Goal: Task Accomplishment & Management: Use online tool/utility

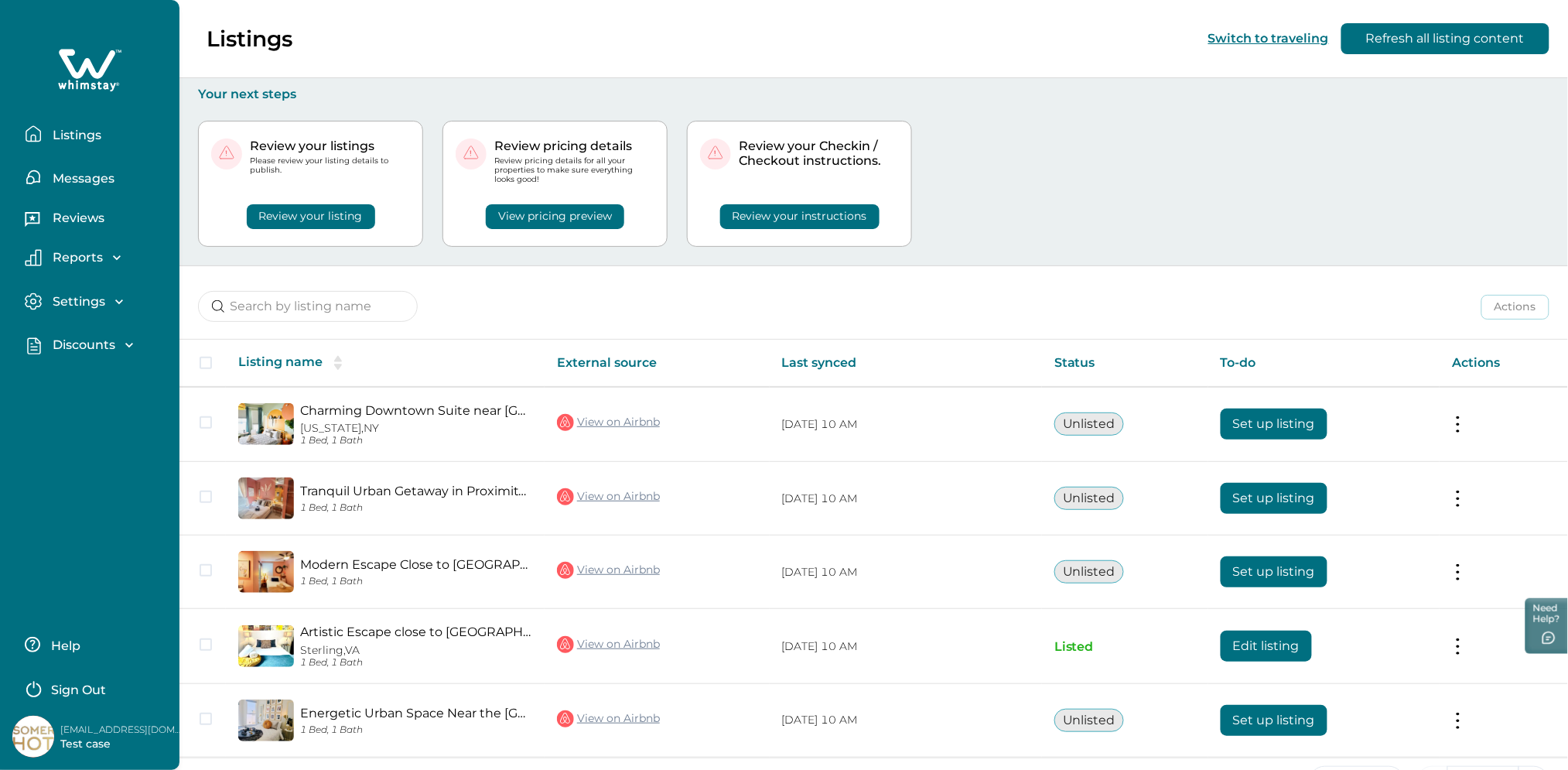
click at [113, 132] on button "Listings" at bounding box center [96, 134] width 142 height 31
click at [122, 351] on icon "button" at bounding box center [129, 345] width 16 height 16
click at [101, 378] on p "Discounts" at bounding box center [82, 379] width 67 height 16
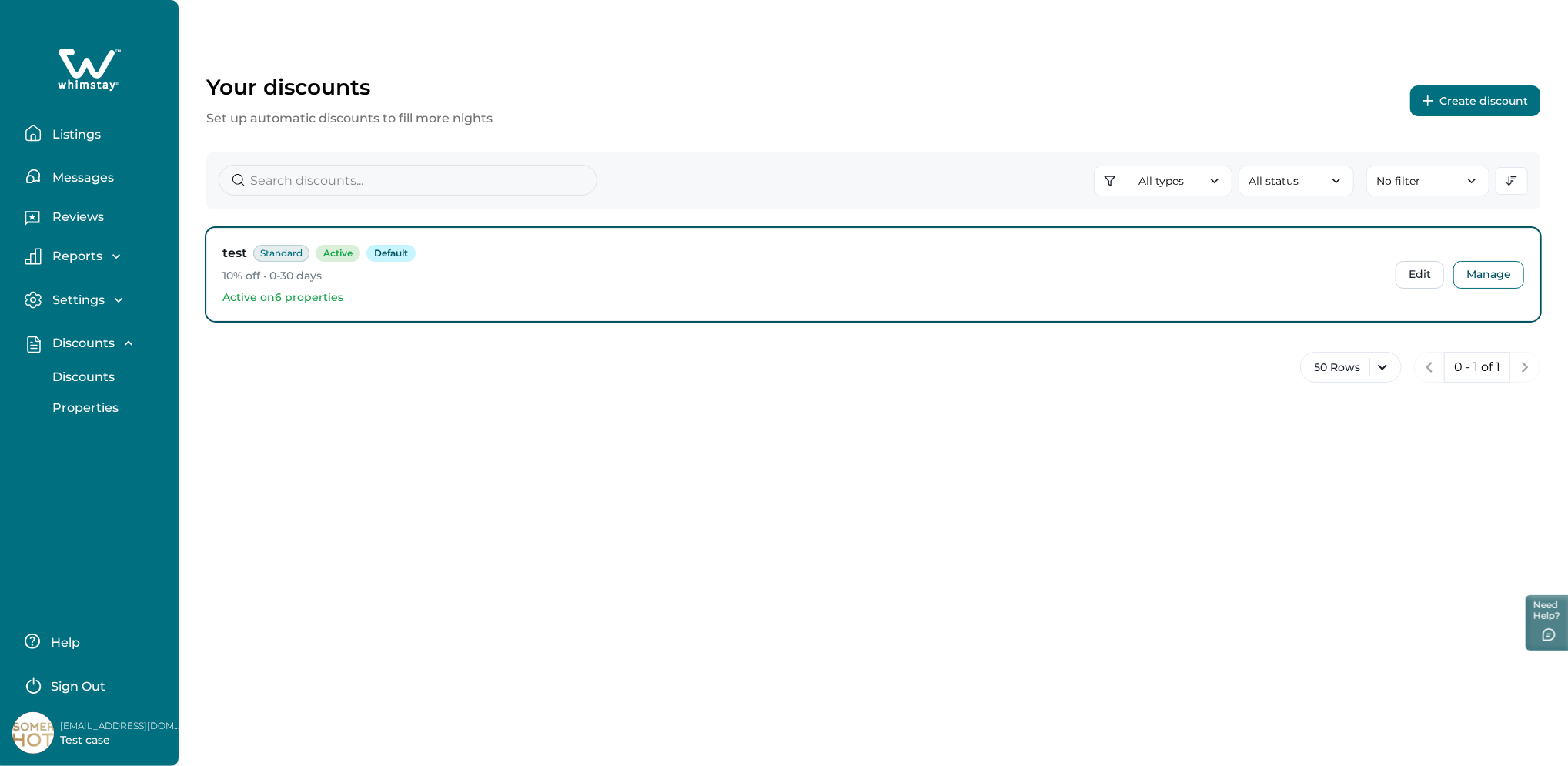
click at [1474, 112] on button "Create discount" at bounding box center [1475, 101] width 130 height 31
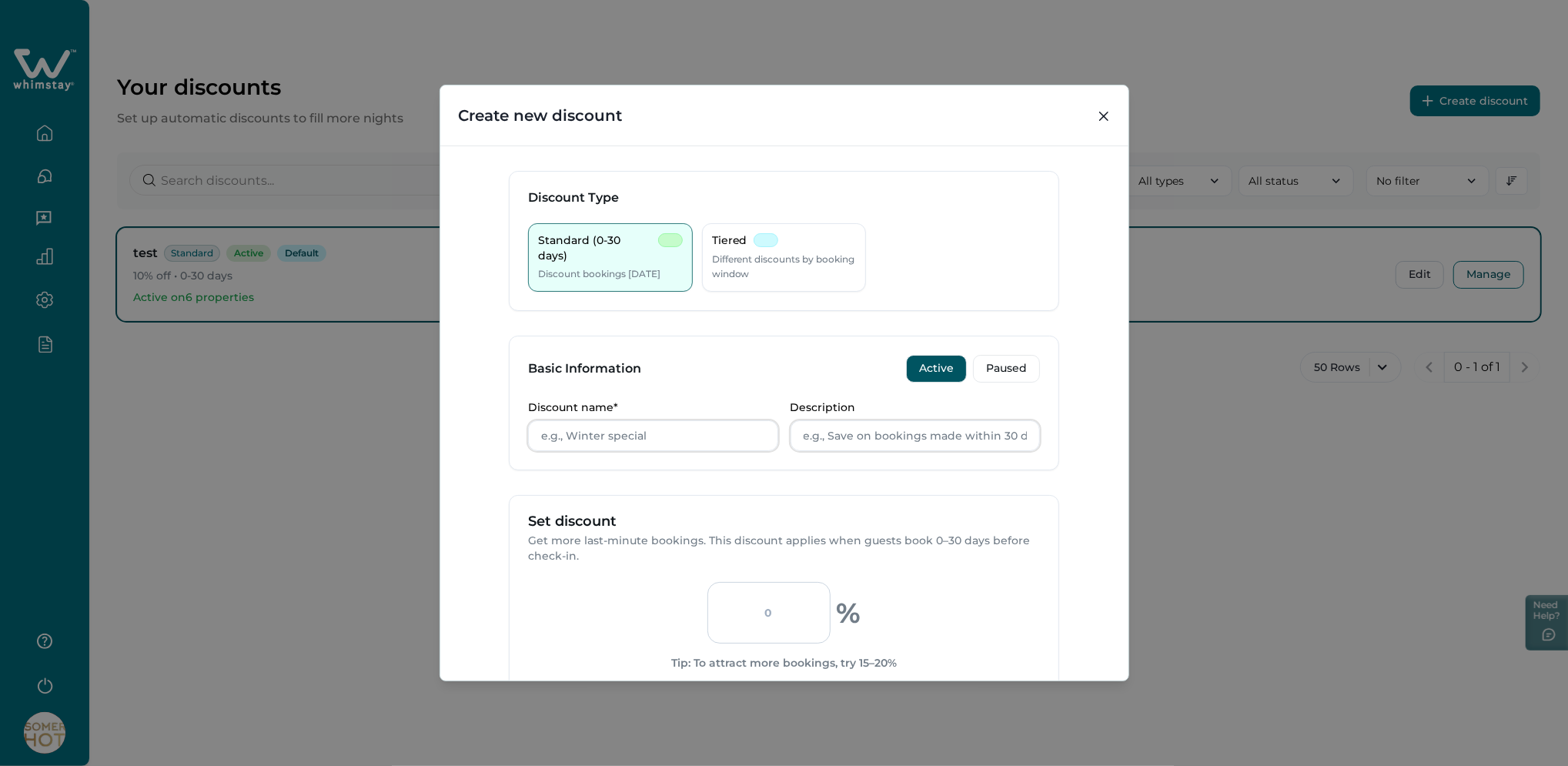
scroll to position [309, 0]
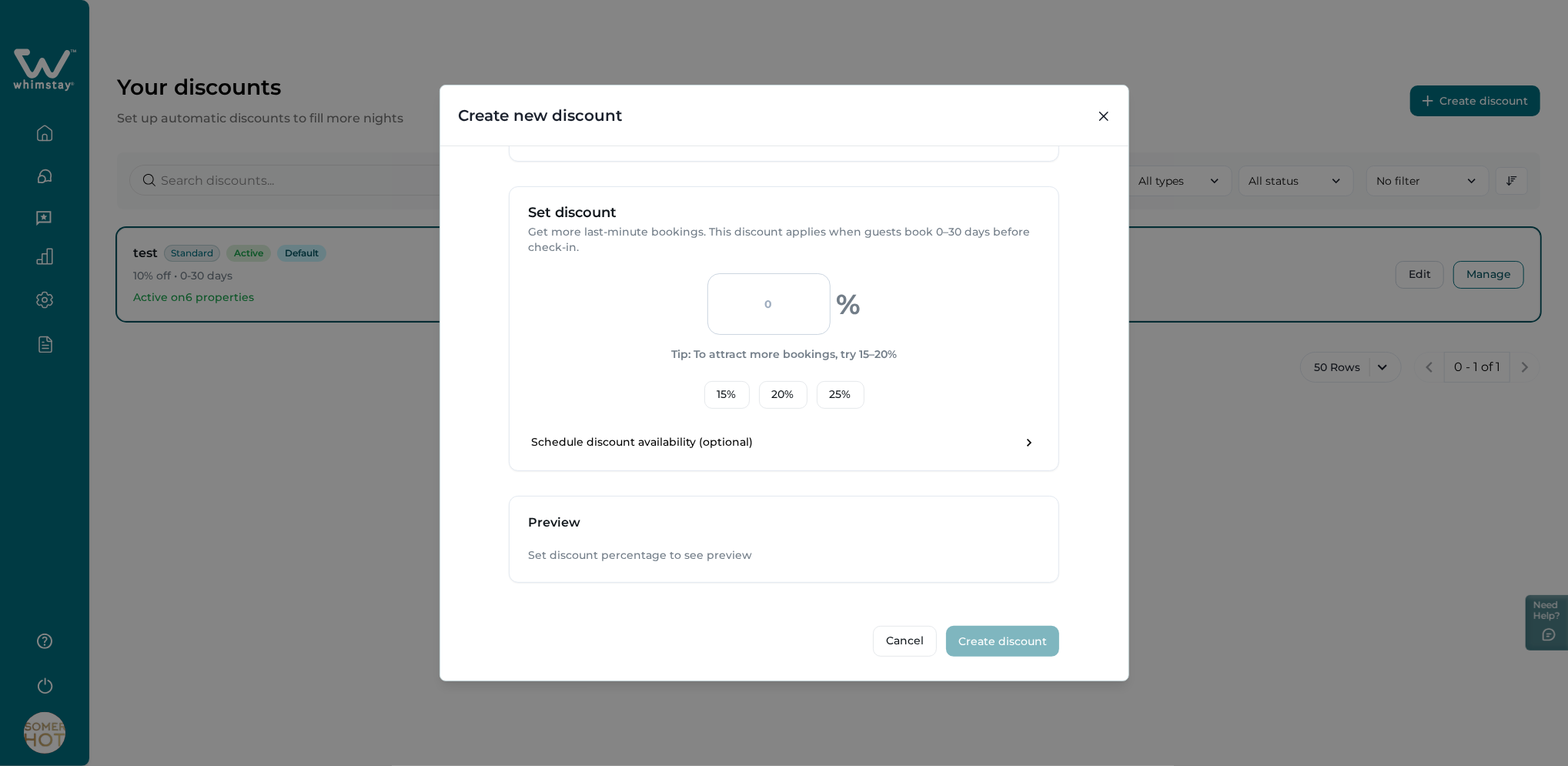
click at [1163, 375] on div "Create new discount Discount Type Standard (0-30 days) Discount bookings [DATE]…" at bounding box center [784, 383] width 1568 height 766
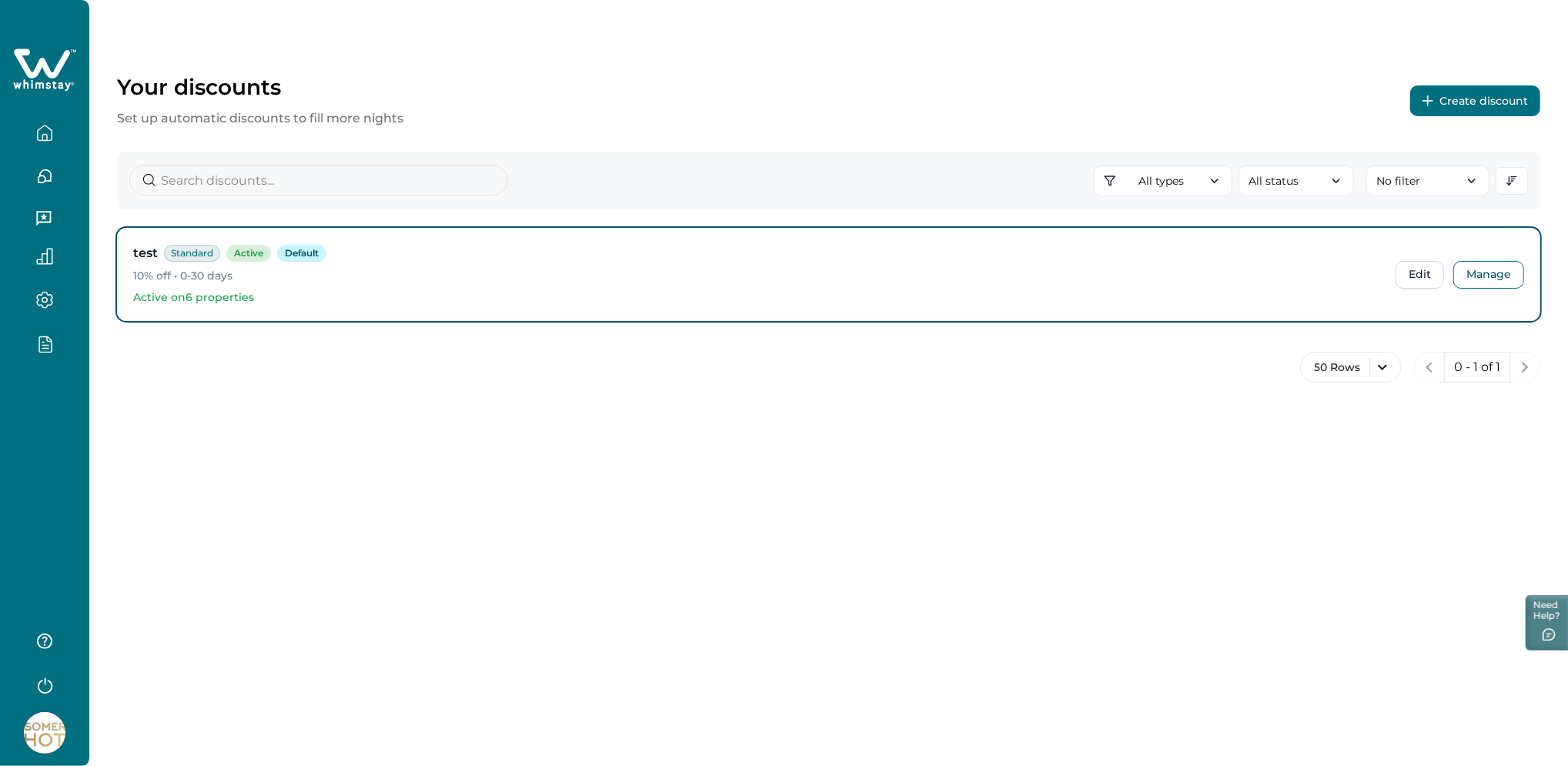
click at [1462, 102] on button "Create discount" at bounding box center [1475, 101] width 130 height 31
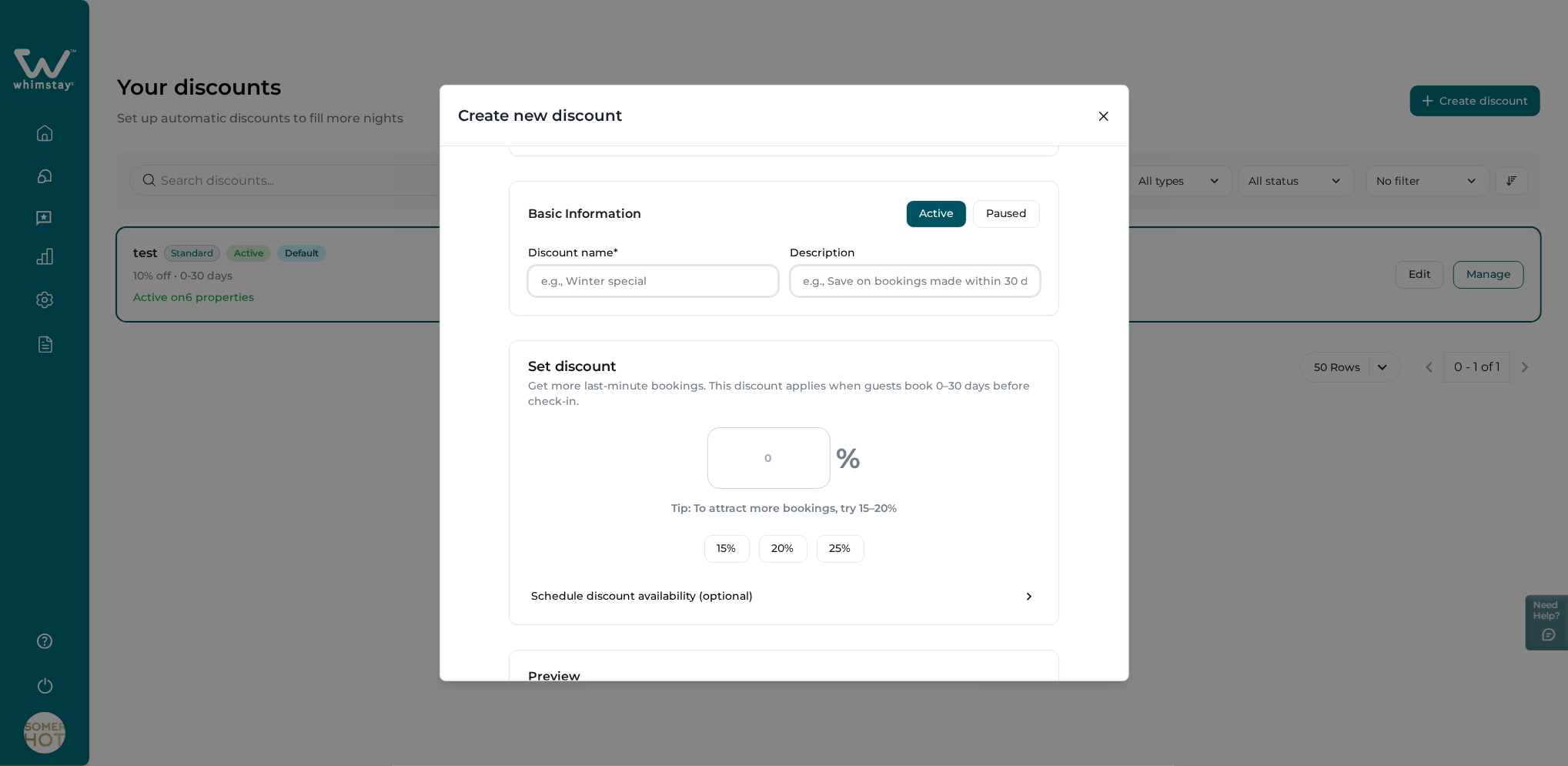
scroll to position [157, 0]
click at [765, 462] on input "number" at bounding box center [769, 456] width 123 height 62
click at [1310, 444] on div "Create new discount Discount Type Standard (0-30 days) Discount bookings [DATE]…" at bounding box center [784, 383] width 1568 height 766
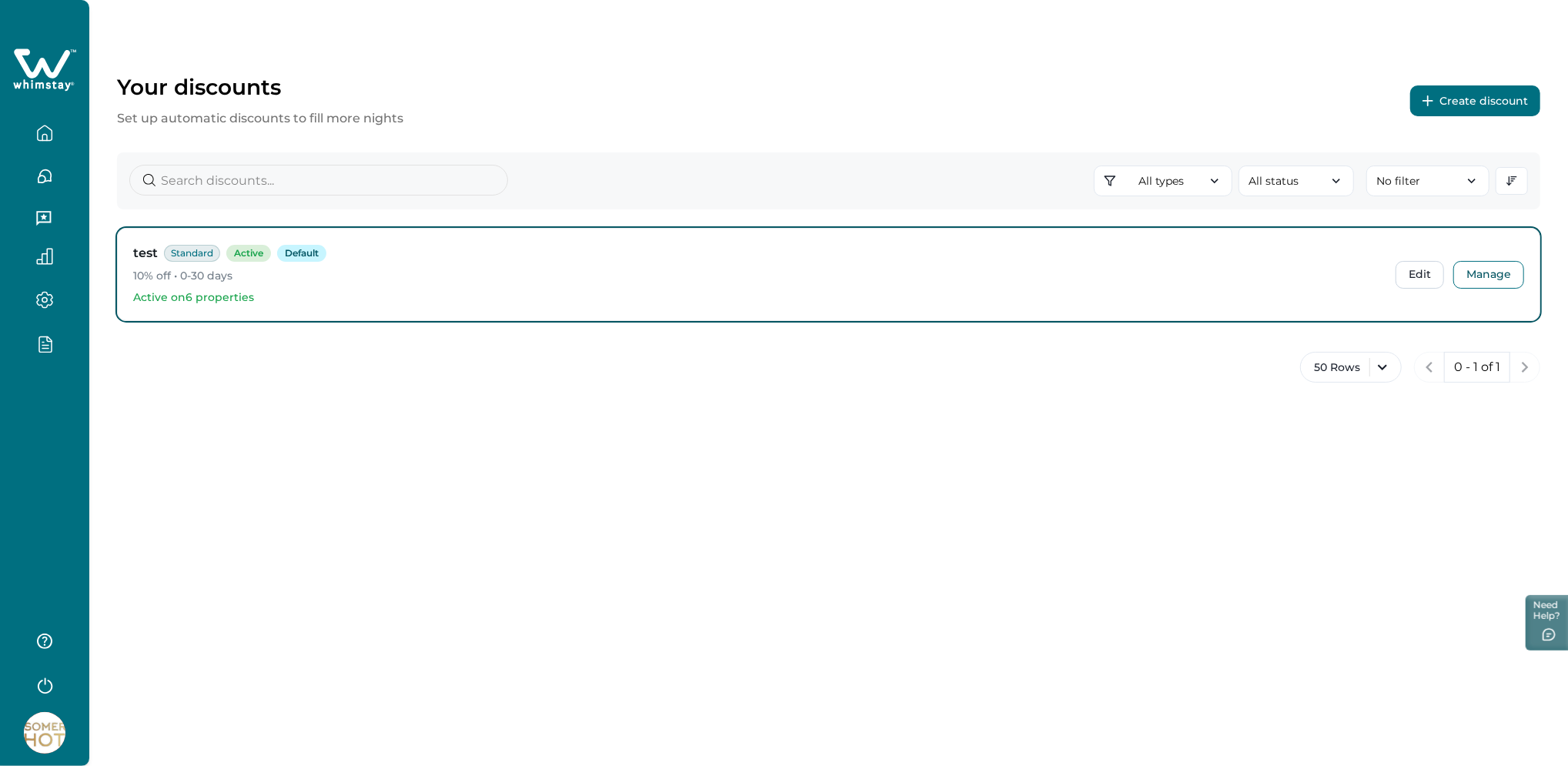
click at [1454, 99] on button "Create discount" at bounding box center [1475, 101] width 130 height 31
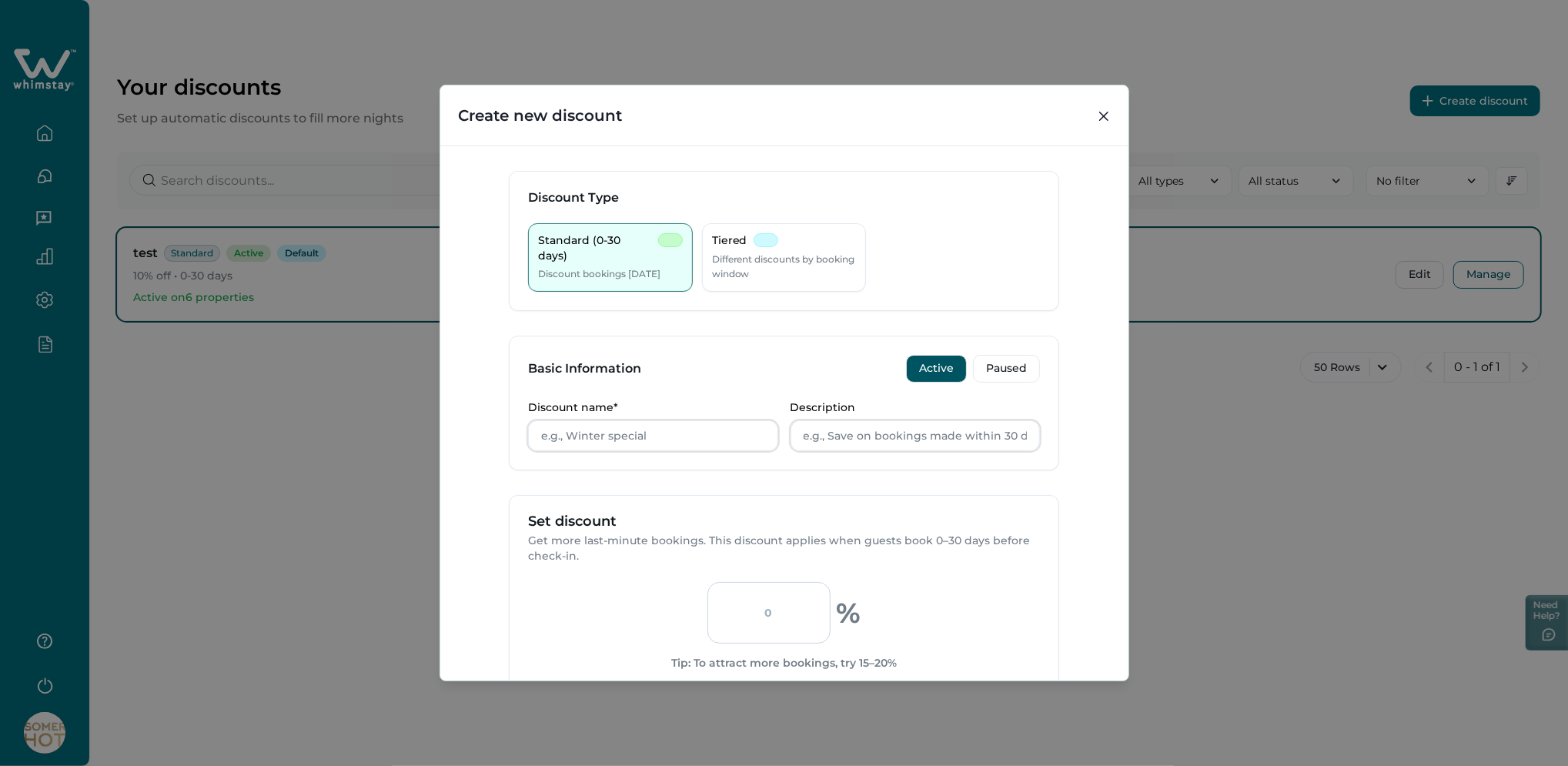
click at [1263, 472] on div "Create new discount Discount Type Standard (0-30 days) Discount bookings [DATE]…" at bounding box center [784, 383] width 1568 height 766
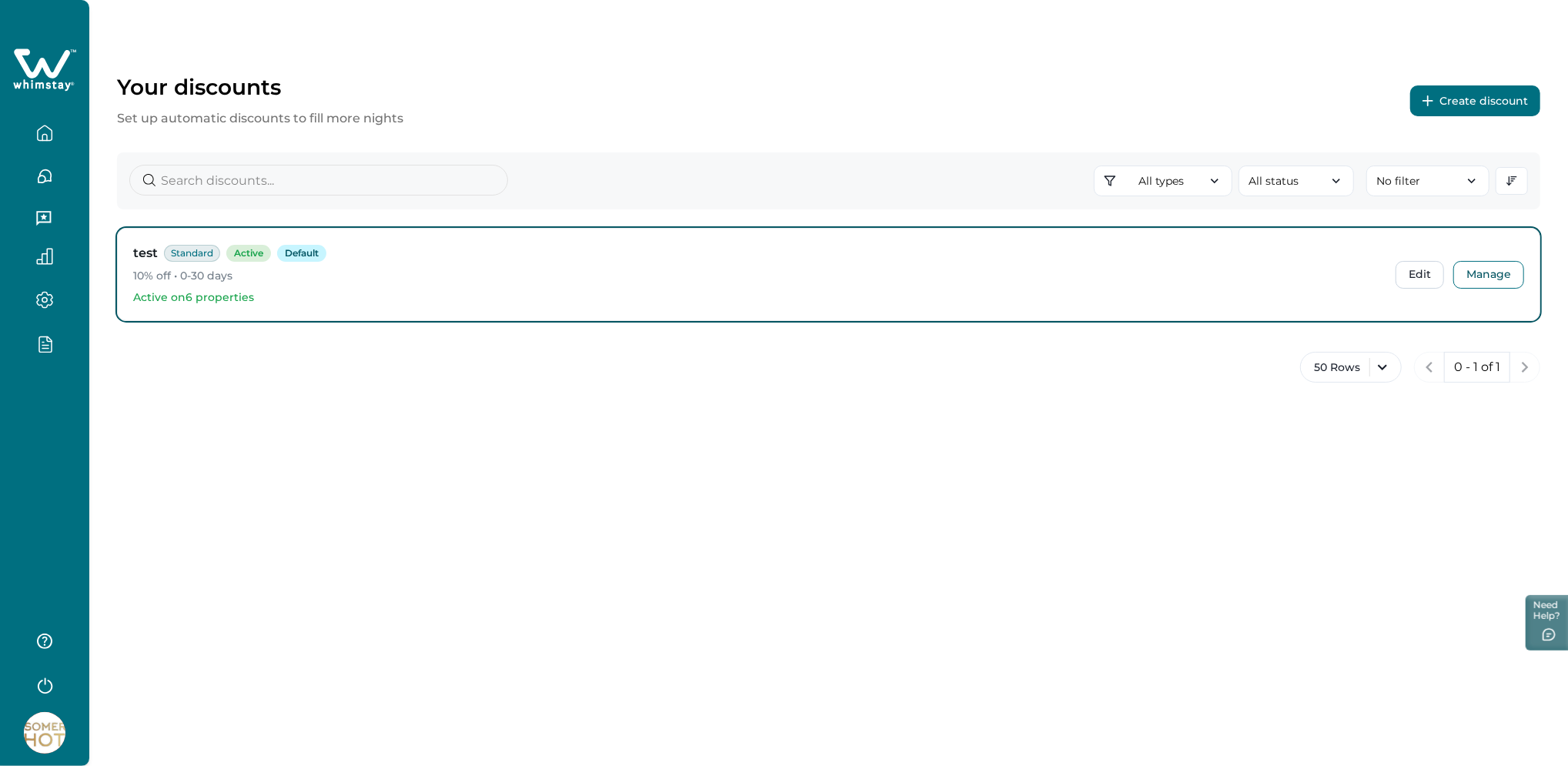
click at [726, 168] on div "All types All types Standard 0-30 Tiered Early bird Day-based Extended stay Sea…" at bounding box center [829, 181] width 1423 height 57
